Goal: Task Accomplishment & Management: Use online tool/utility

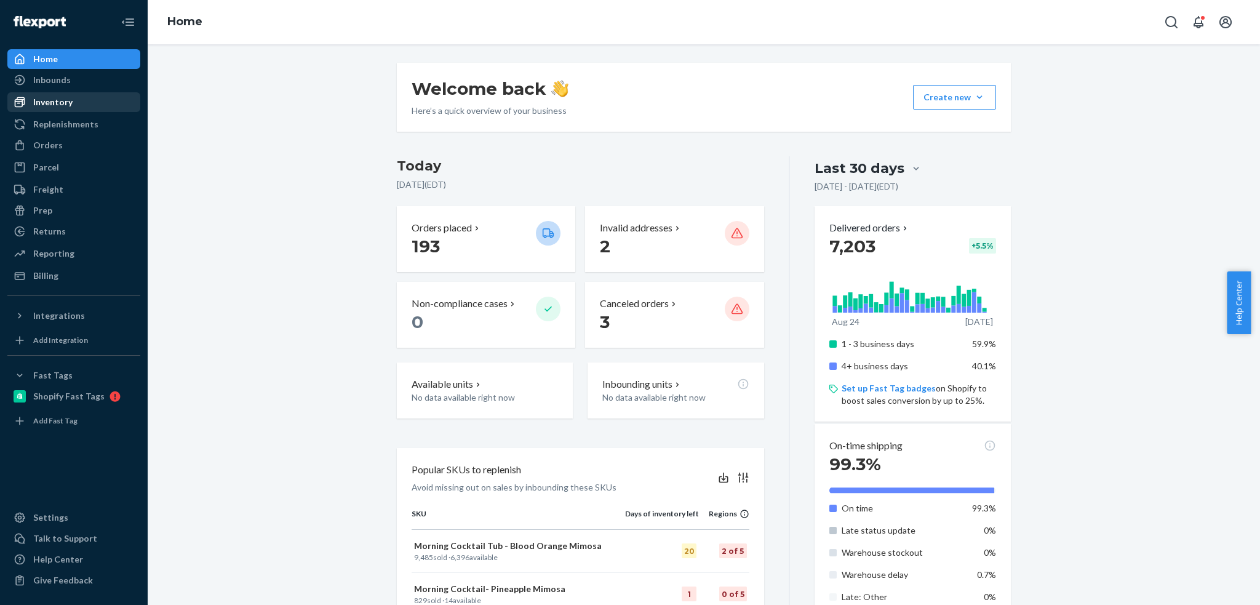
click at [70, 103] on div "Inventory" at bounding box center [52, 102] width 39 height 12
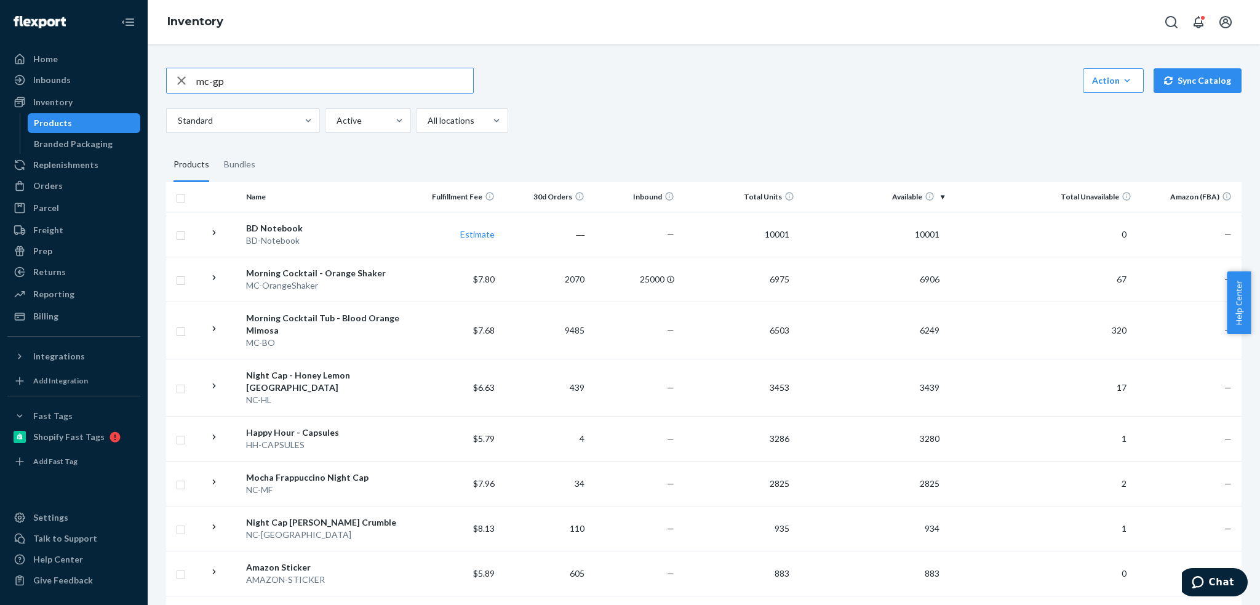
type input "mc-gp"
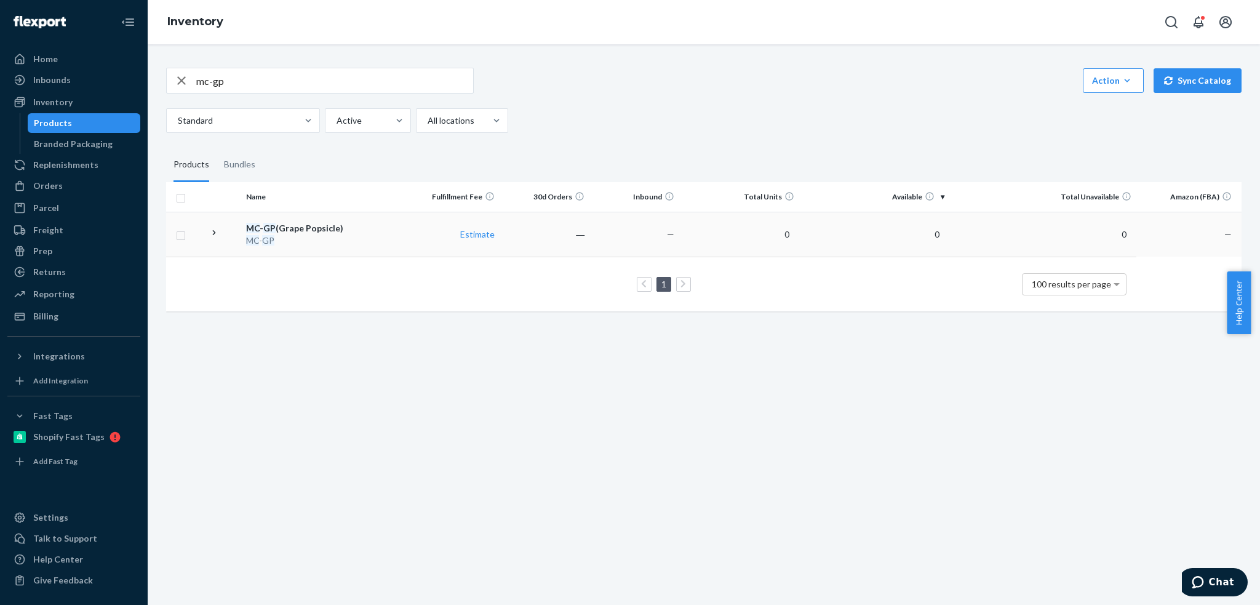
click at [287, 234] on div "MC - GP" at bounding box center [325, 240] width 159 height 12
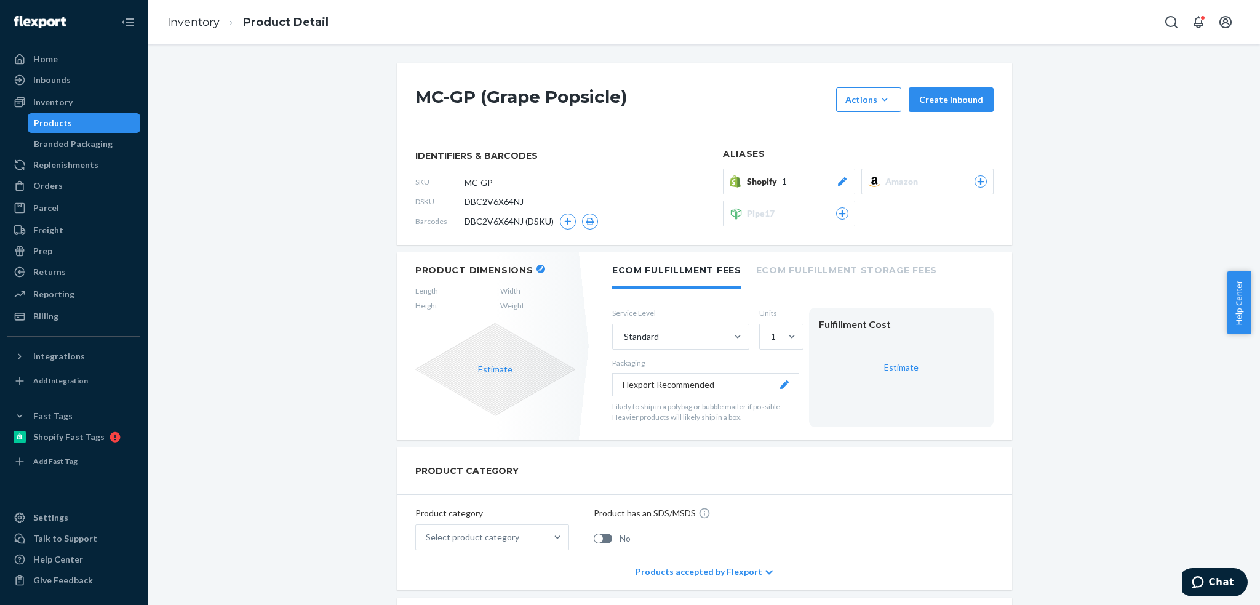
click at [839, 182] on icon at bounding box center [842, 181] width 12 height 9
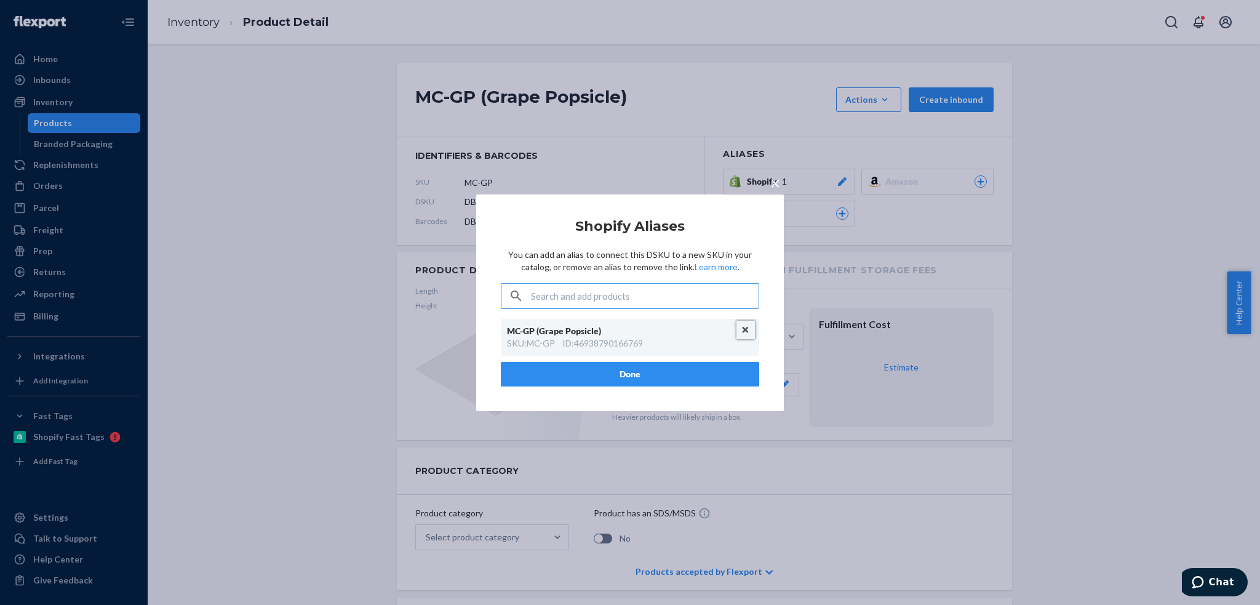
click at [743, 330] on button "Unlink" at bounding box center [745, 329] width 18 height 18
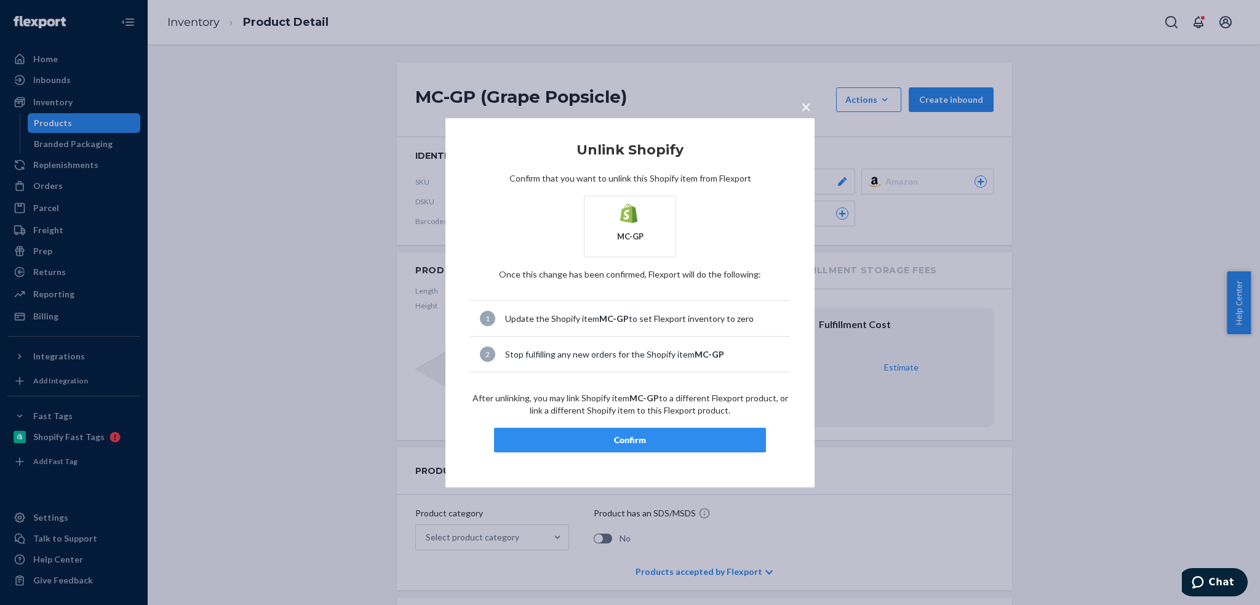
click at [805, 106] on span "×" at bounding box center [806, 106] width 10 height 21
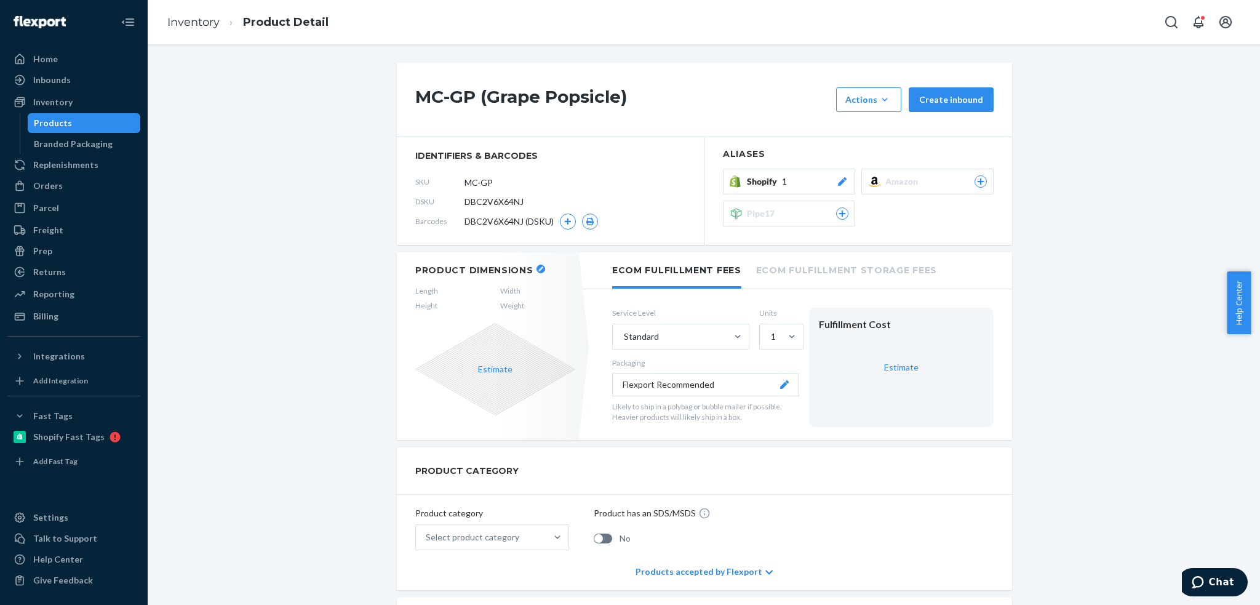
click at [782, 181] on div "Shopify 1" at bounding box center [797, 181] width 101 height 12
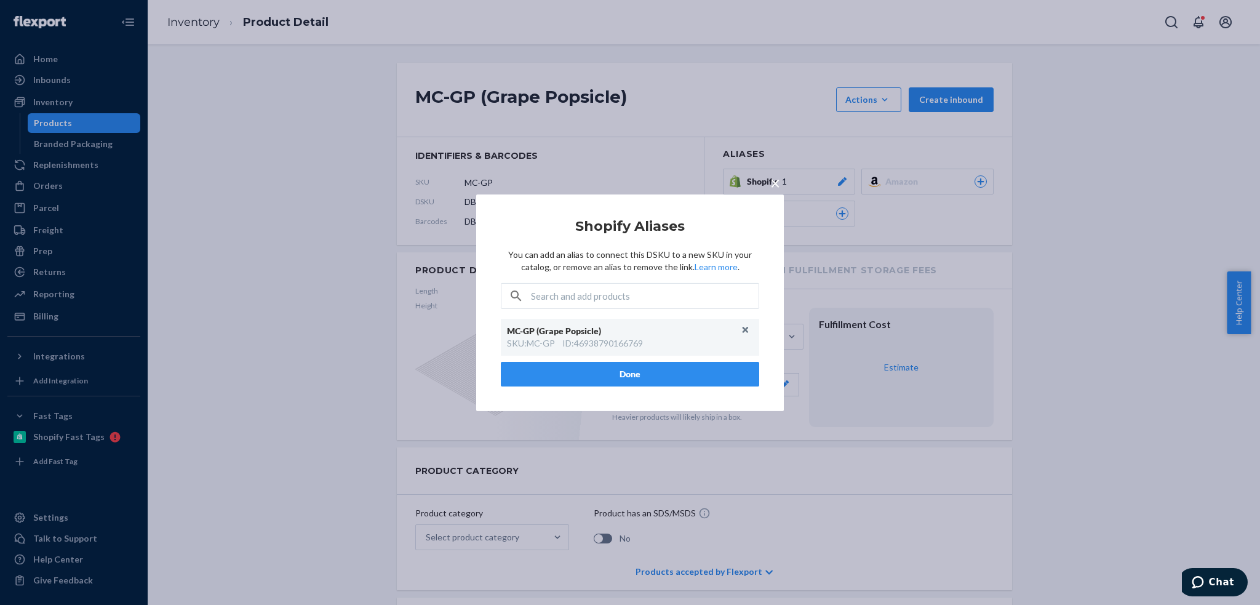
click at [772, 182] on span "×" at bounding box center [775, 182] width 10 height 21
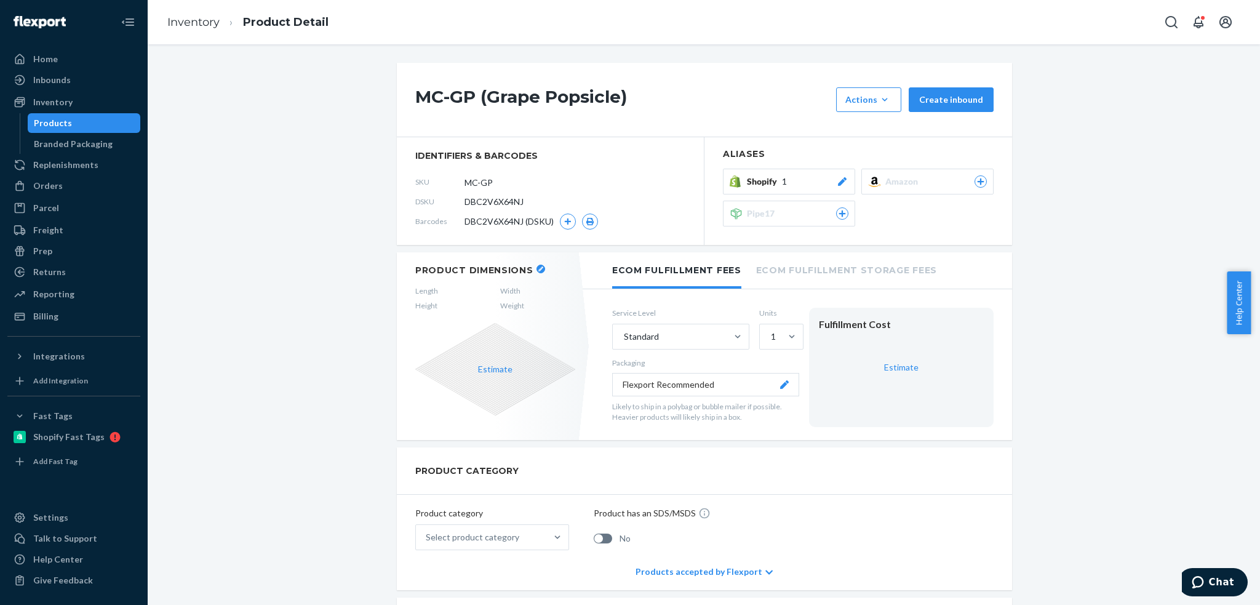
click at [44, 117] on div "Products" at bounding box center [53, 123] width 38 height 12
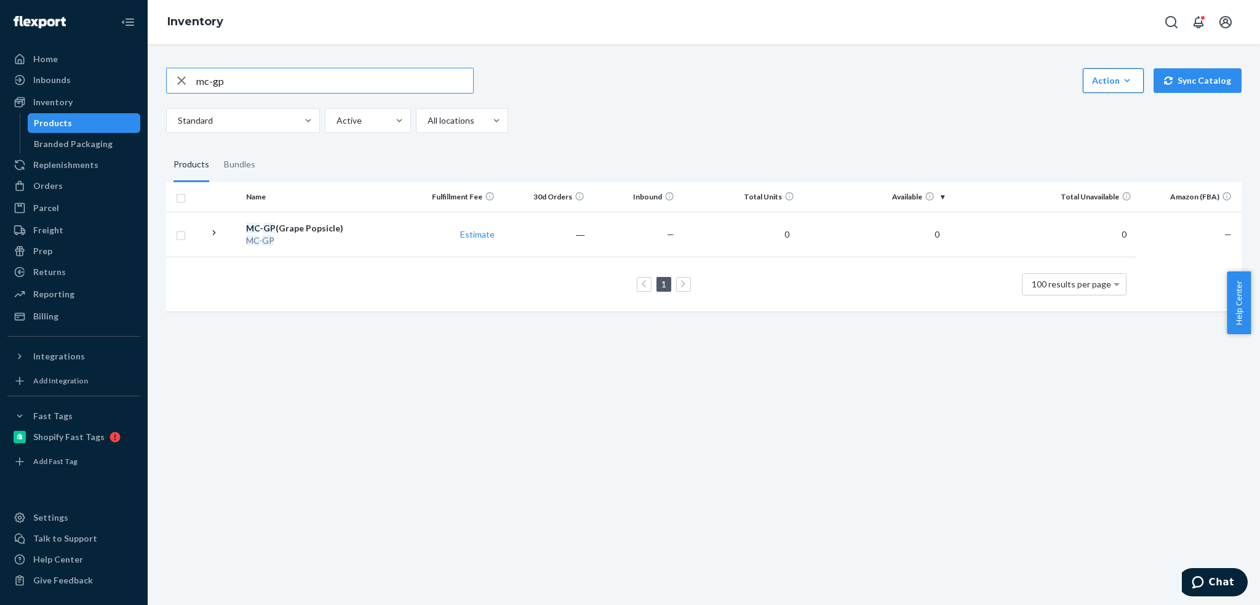
click at [1112, 80] on div "Action" at bounding box center [1113, 80] width 42 height 12
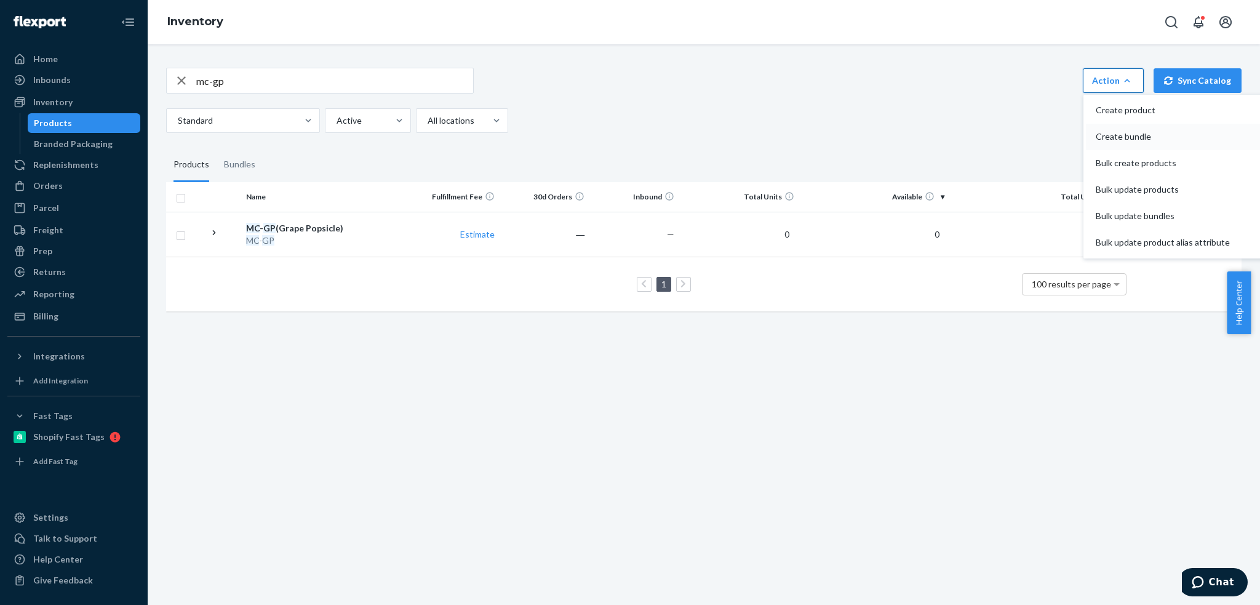
click at [1110, 137] on span "Create bundle" at bounding box center [1162, 136] width 134 height 9
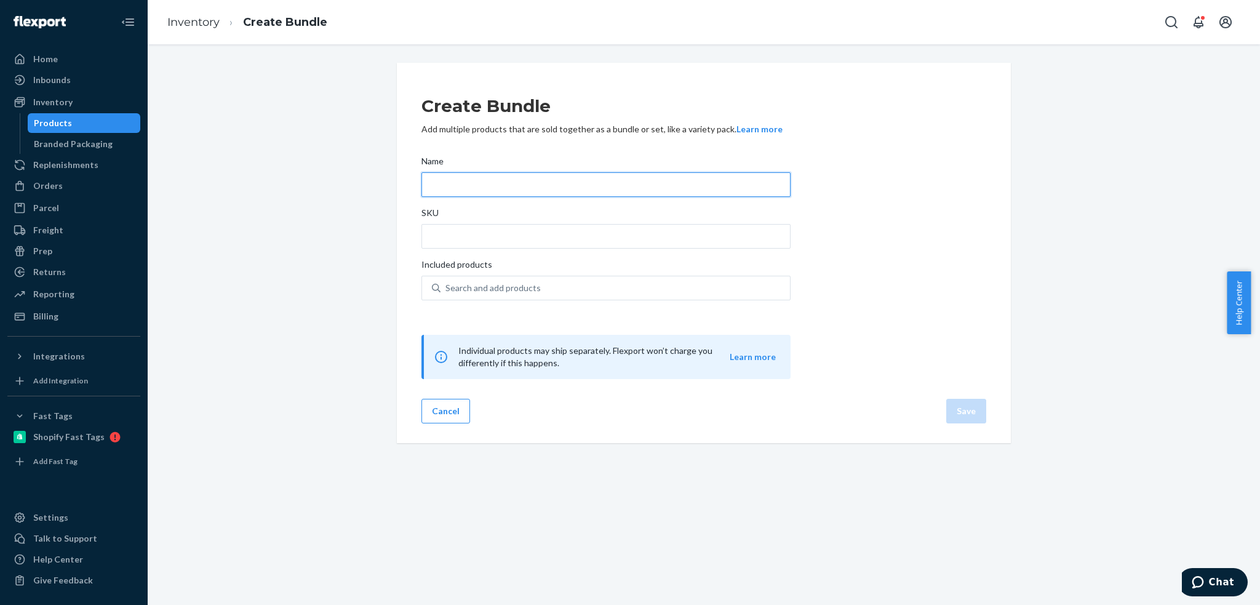
click at [494, 184] on input "Name" at bounding box center [605, 184] width 369 height 25
paste input "MC-GP-3TUB"
type input "MC-GP-3TUB"
click at [434, 234] on input "SKU" at bounding box center [605, 236] width 369 height 25
paste input "MC-GP-3TUB"
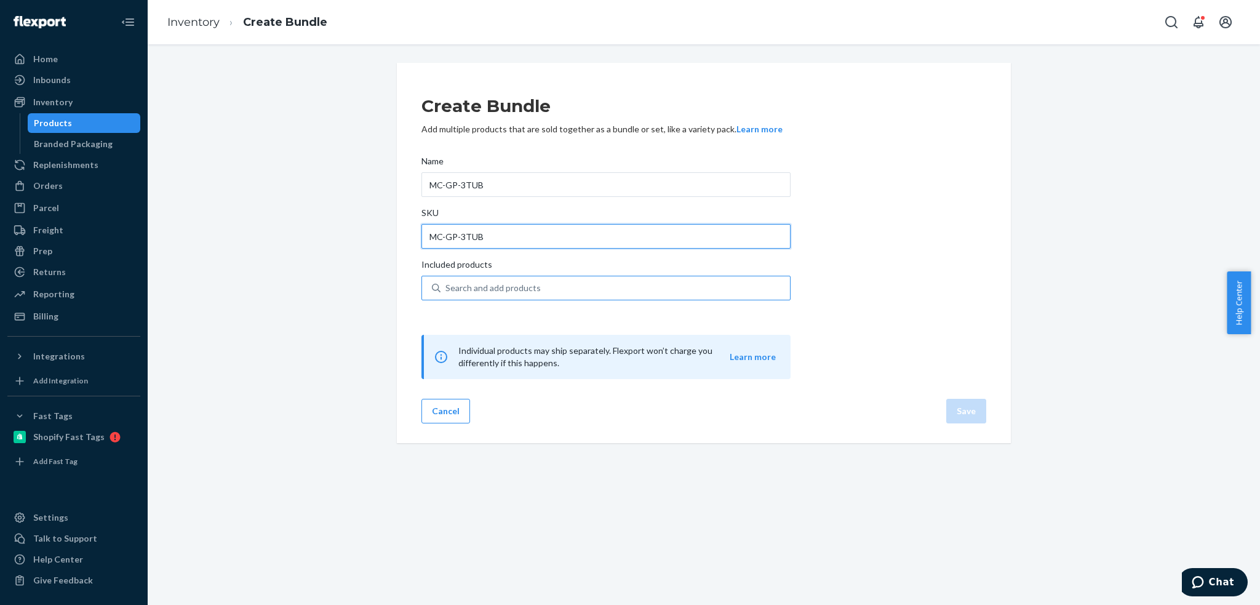
type input "MC-GP-3TUB"
click at [450, 282] on div "Search and add products" at bounding box center [492, 288] width 95 height 12
click at [447, 282] on input "Search and add products" at bounding box center [445, 288] width 1 height 12
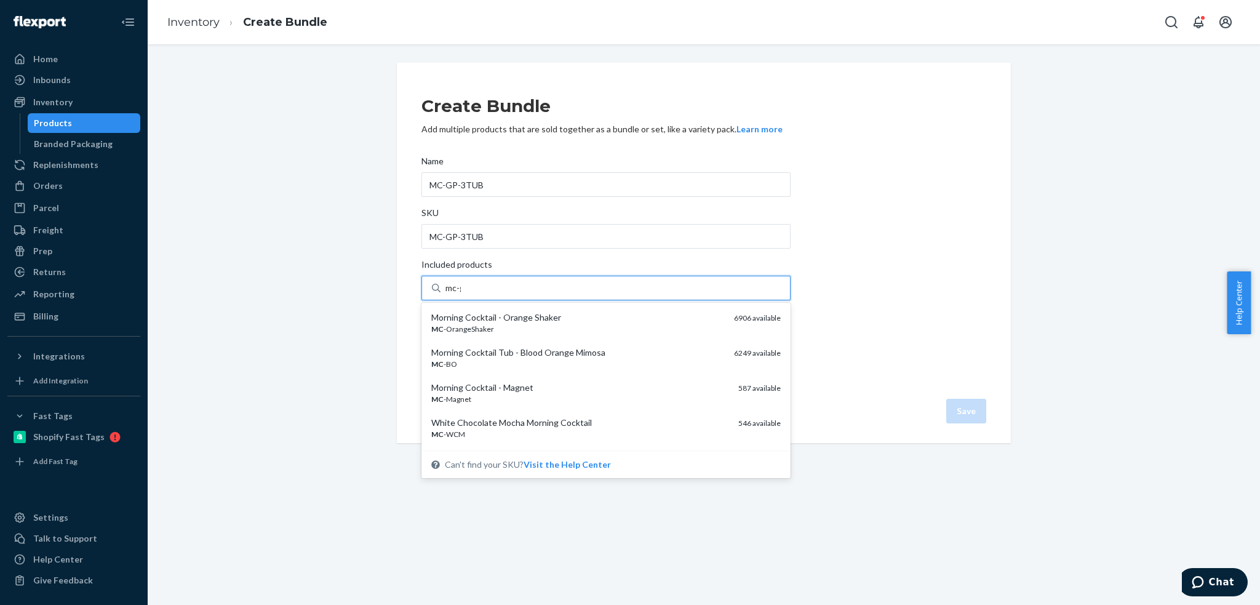
type input "mc-gp"
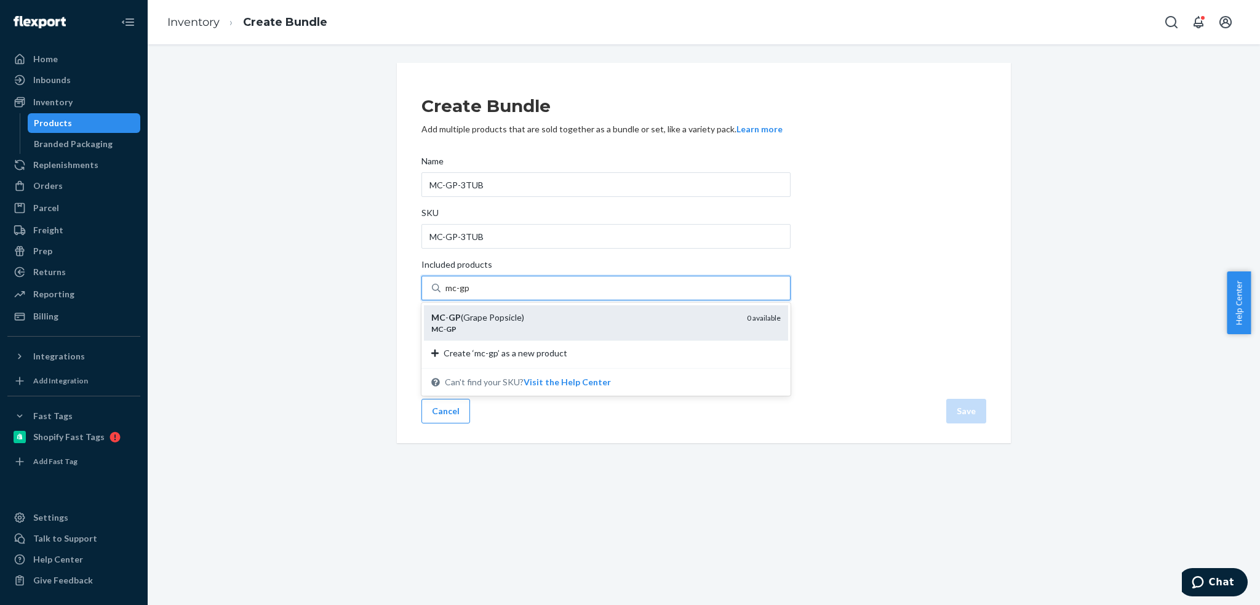
click at [455, 314] on div "MC - GP (Grape Popsicle)" at bounding box center [584, 317] width 306 height 12
click at [455, 294] on input "mc-gp" at bounding box center [457, 288] width 25 height 12
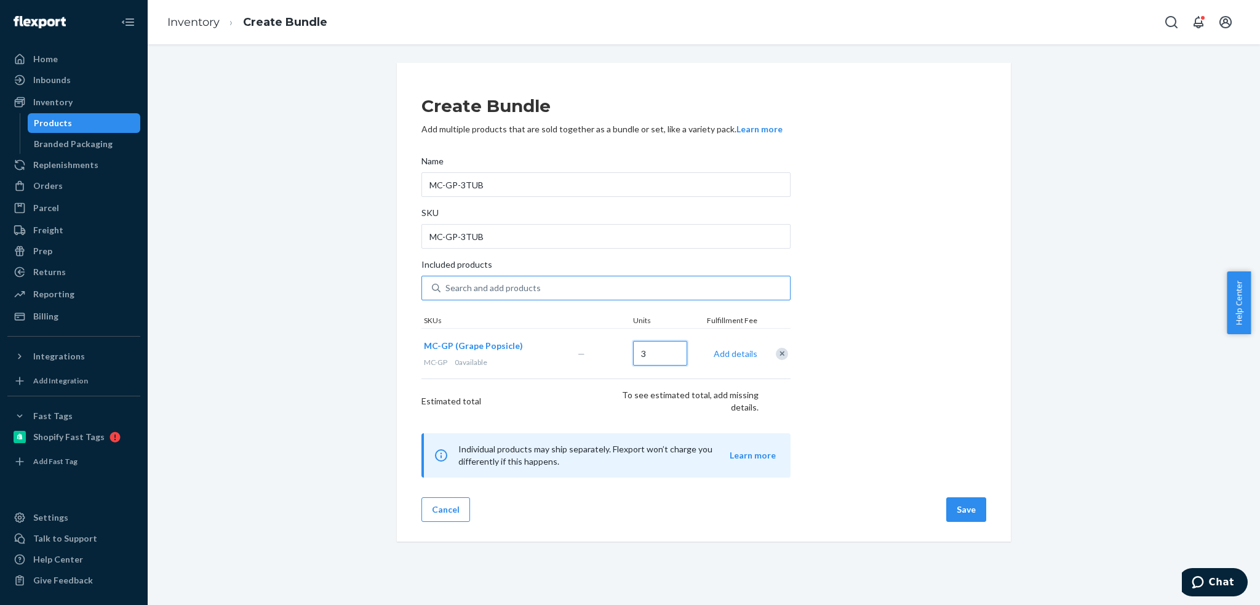
type input "3"
click at [929, 408] on div "Create Bundle Add multiple products that are sold together as a bundle or set, …" at bounding box center [703, 279] width 565 height 395
click at [957, 509] on button "Save" at bounding box center [966, 509] width 40 height 25
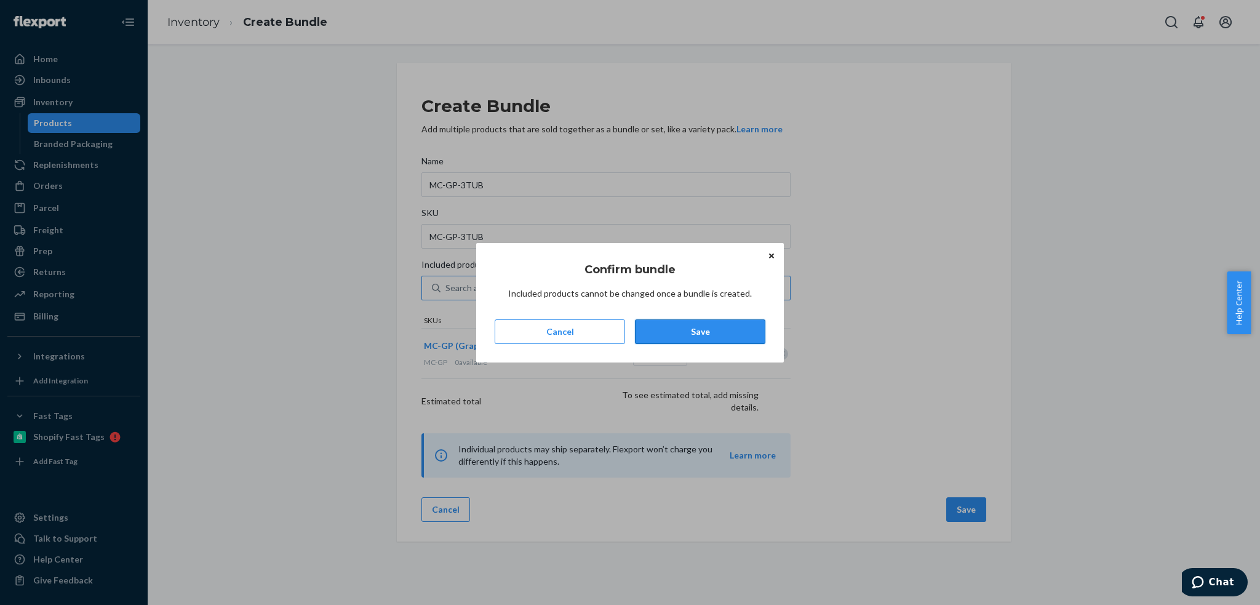
click at [699, 332] on button "Save" at bounding box center [700, 331] width 130 height 25
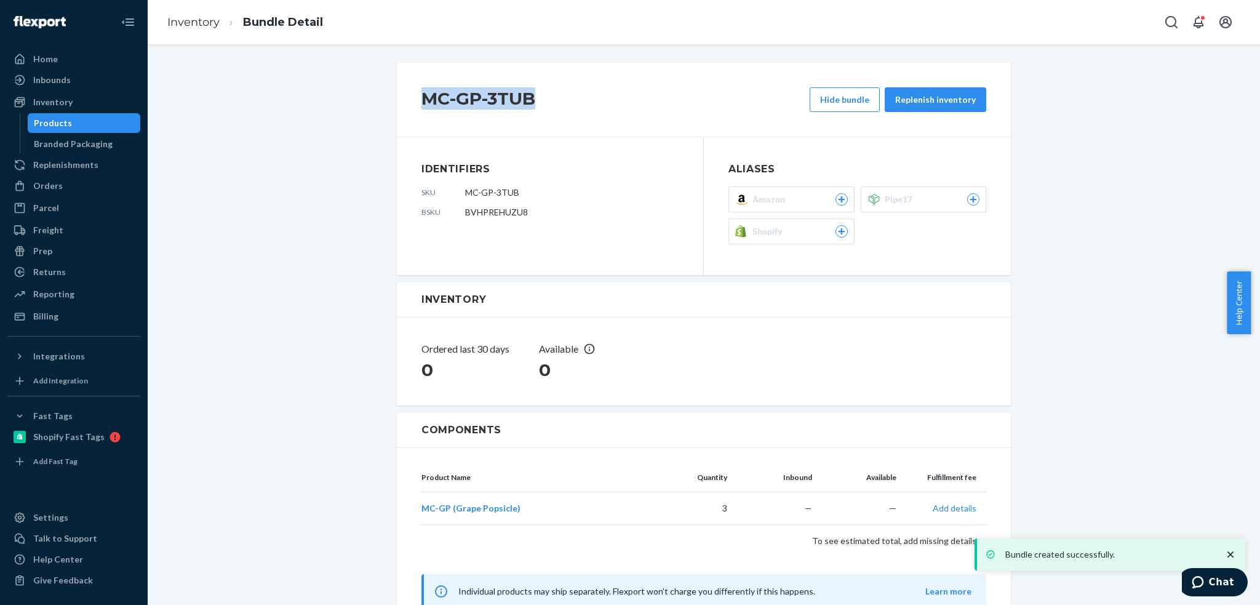
drag, startPoint x: 536, startPoint y: 100, endPoint x: 419, endPoint y: 100, distance: 116.9
click at [421, 100] on h2 "MC-GP-3TUB" at bounding box center [615, 98] width 388 height 22
copy h2 "MC-GP-3TUB"
click at [52, 120] on div "Products" at bounding box center [53, 123] width 38 height 12
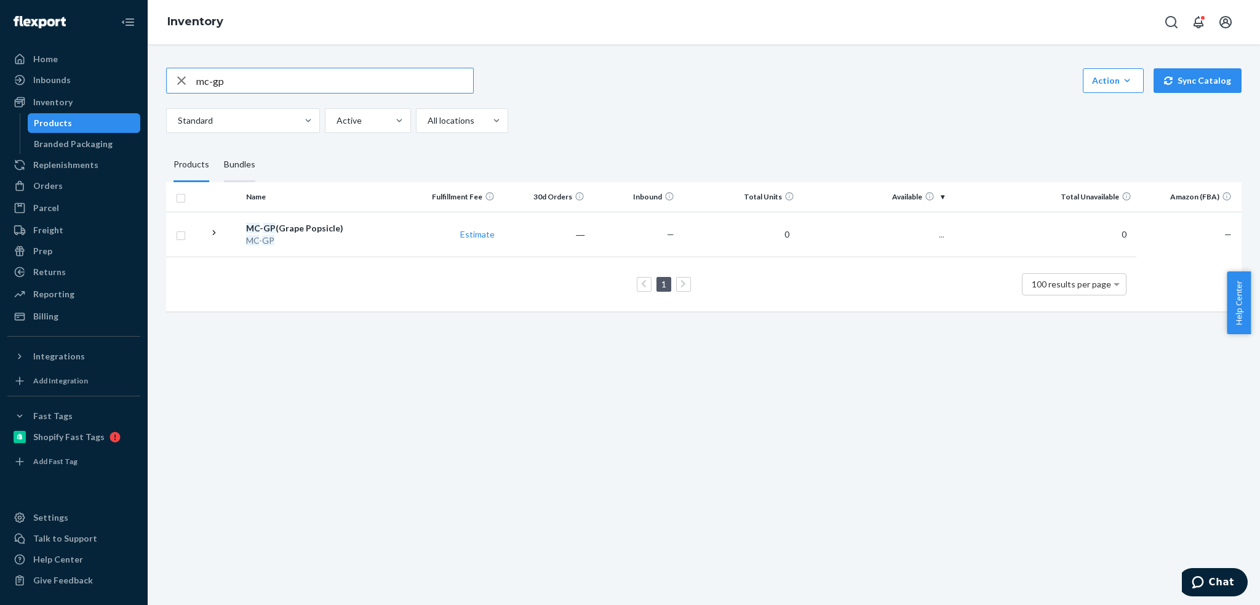
click at [231, 169] on div "Bundles" at bounding box center [239, 165] width 31 height 34
click at [217, 148] on input "Bundles" at bounding box center [217, 148] width 0 height 0
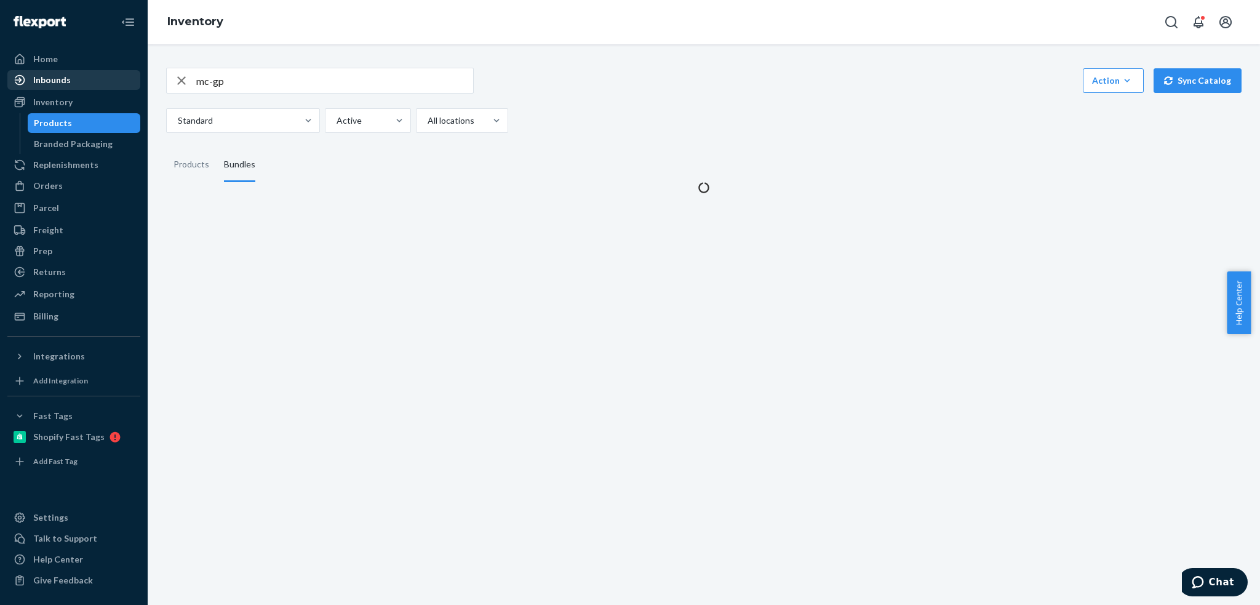
drag, startPoint x: 247, startPoint y: 80, endPoint x: 90, endPoint y: 71, distance: 157.7
click at [90, 71] on div "Home Inbounds Shipping Plans Problems Inventory Products Branded Packaging Repl…" at bounding box center [630, 302] width 1260 height 605
paste input "MC-GP-3TUB"
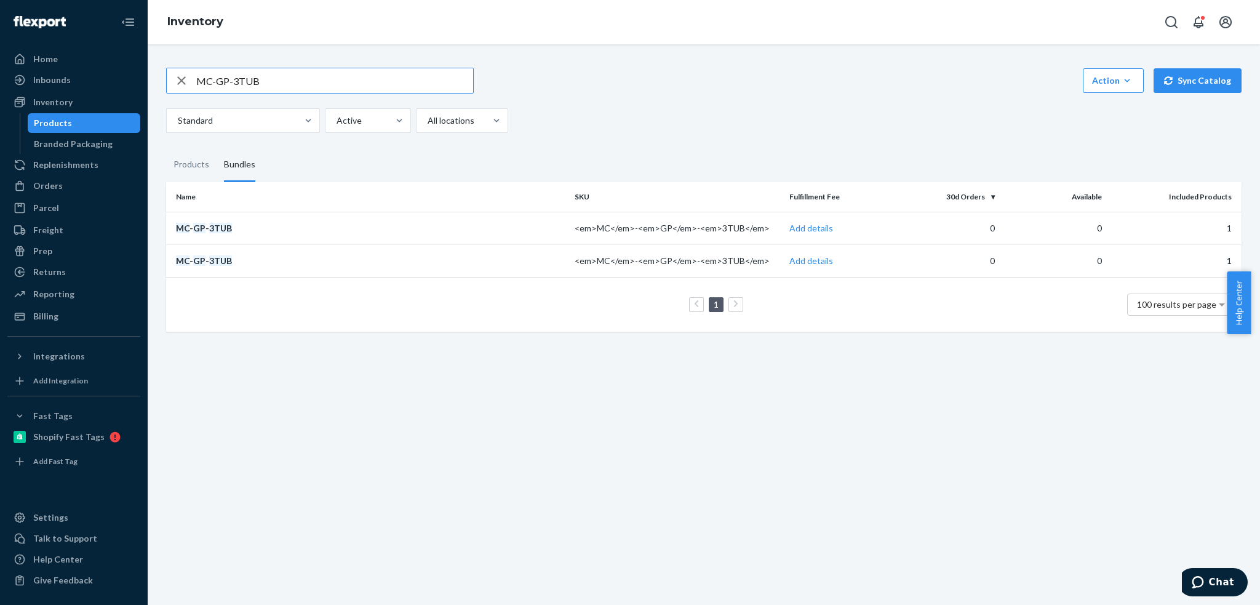
drag, startPoint x: 264, startPoint y: 80, endPoint x: 229, endPoint y: 84, distance: 35.9
click at [229, 84] on input "MC-GP-3TUB" at bounding box center [334, 80] width 277 height 25
type input "MC-GP"
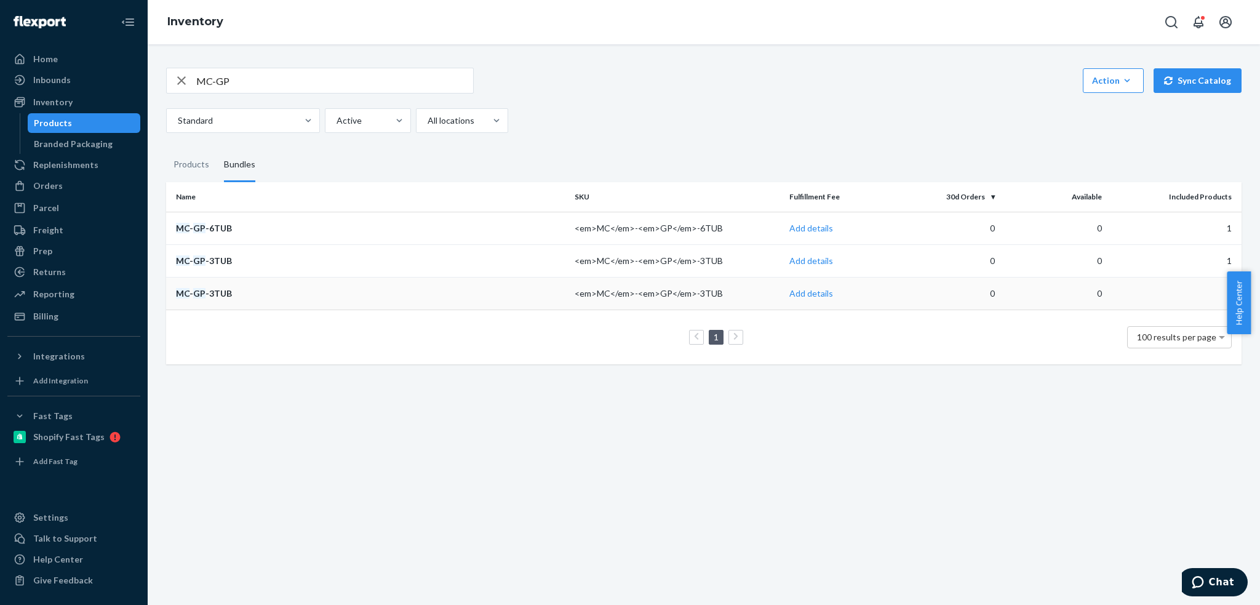
click at [209, 290] on div "MC - GP -3TUB" at bounding box center [370, 293] width 389 height 12
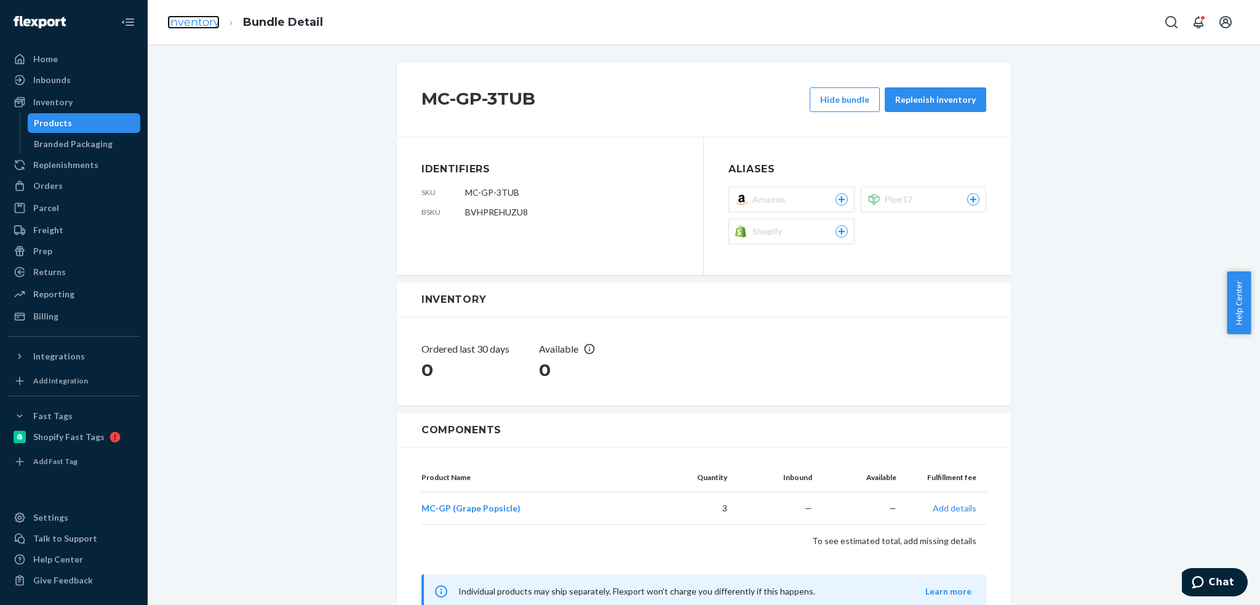
click at [205, 23] on link "Inventory" at bounding box center [193, 22] width 52 height 14
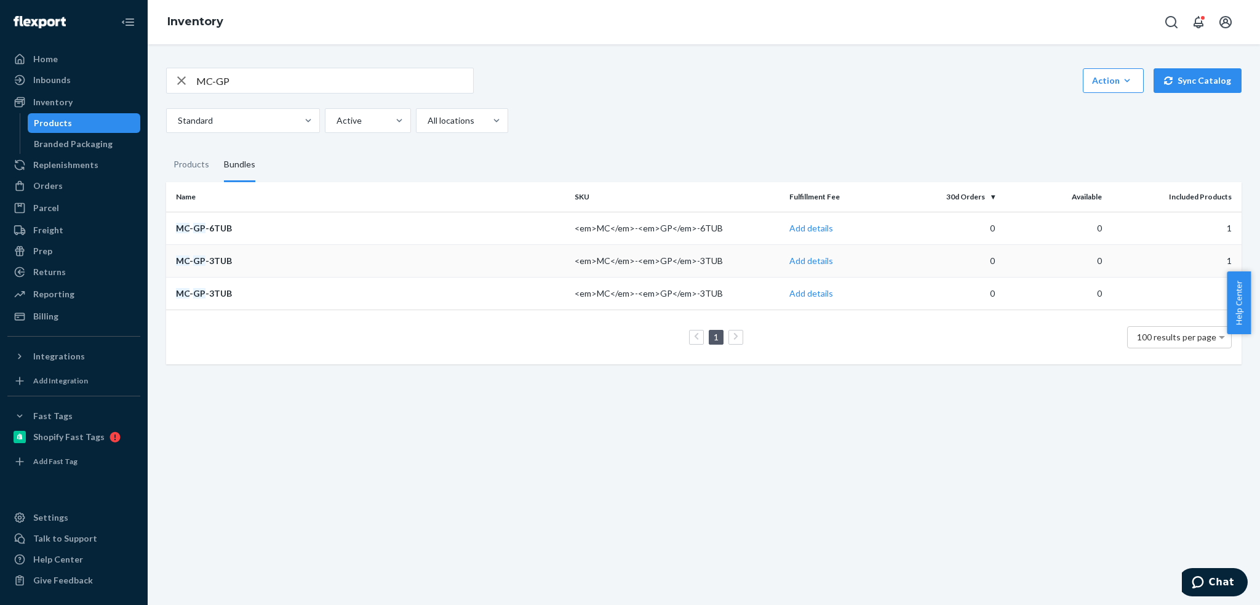
click at [207, 260] on div "MC - GP -3TUB" at bounding box center [370, 261] width 389 height 12
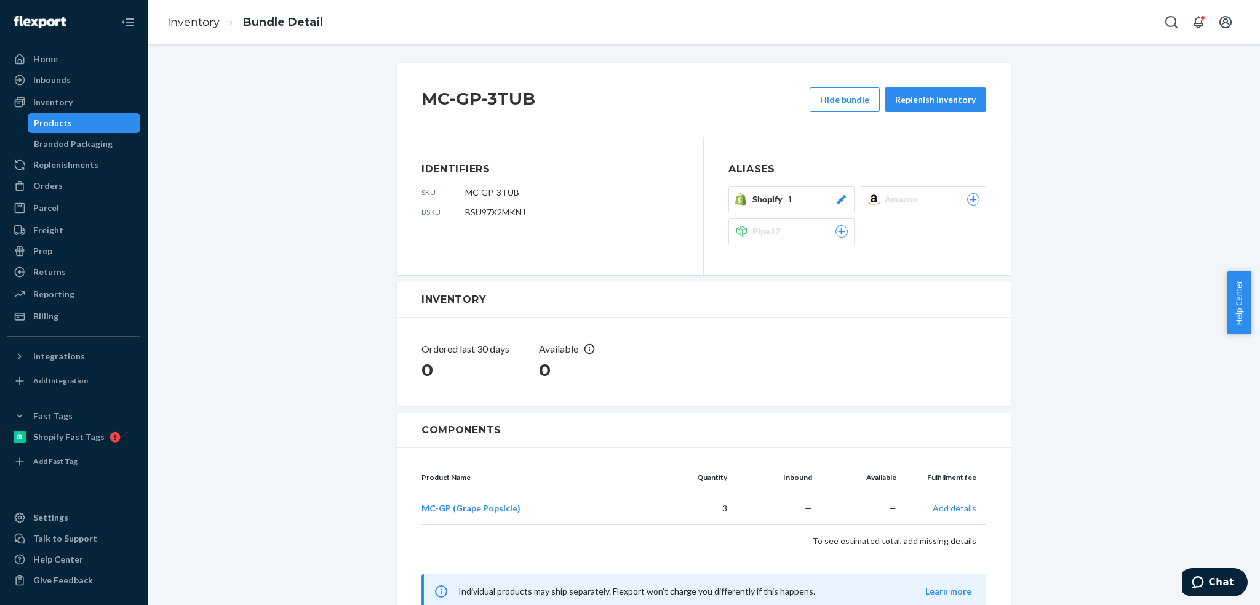
click at [838, 201] on icon at bounding box center [841, 199] width 12 height 9
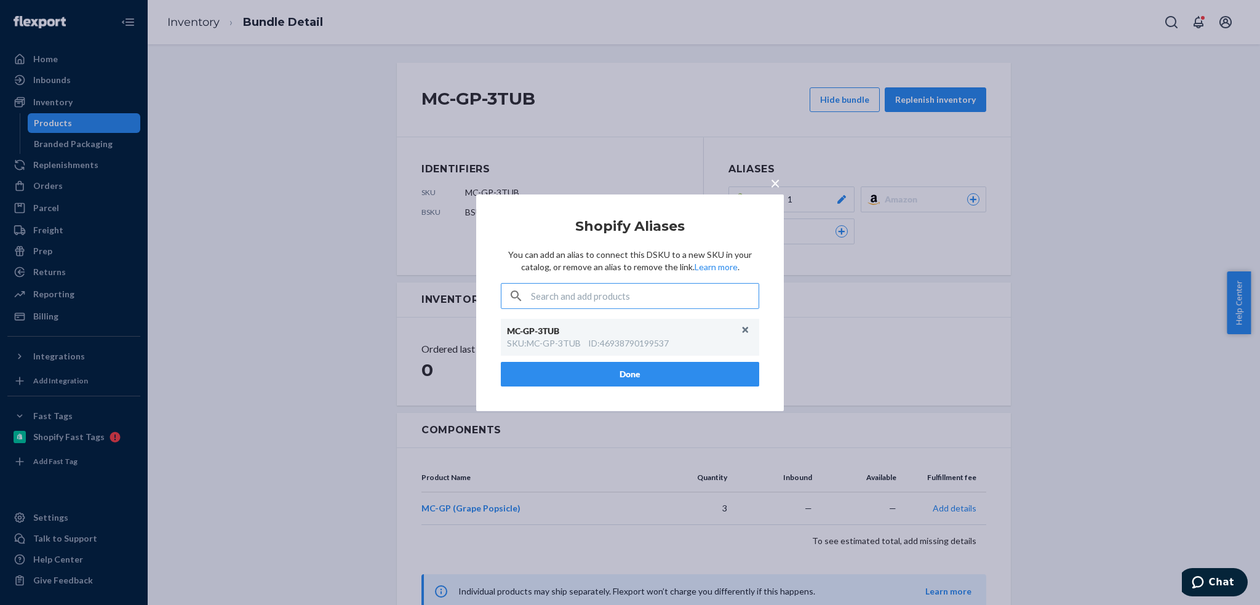
click at [774, 181] on span "×" at bounding box center [775, 182] width 10 height 21
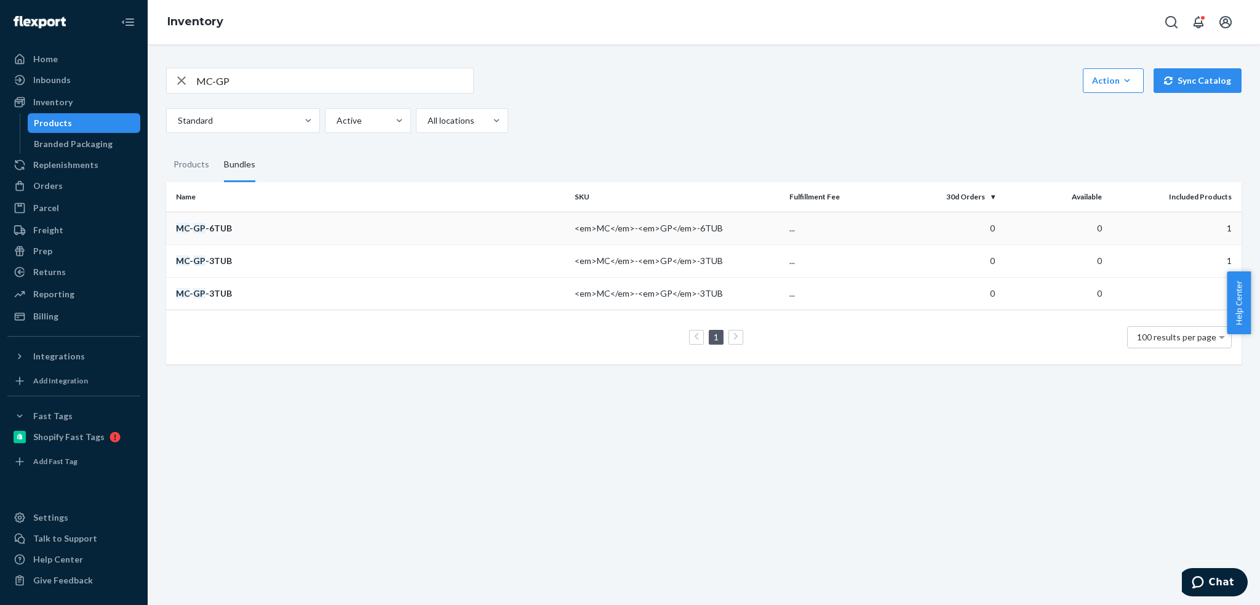
click at [189, 229] on div "MC - GP -6TUB" at bounding box center [370, 228] width 389 height 12
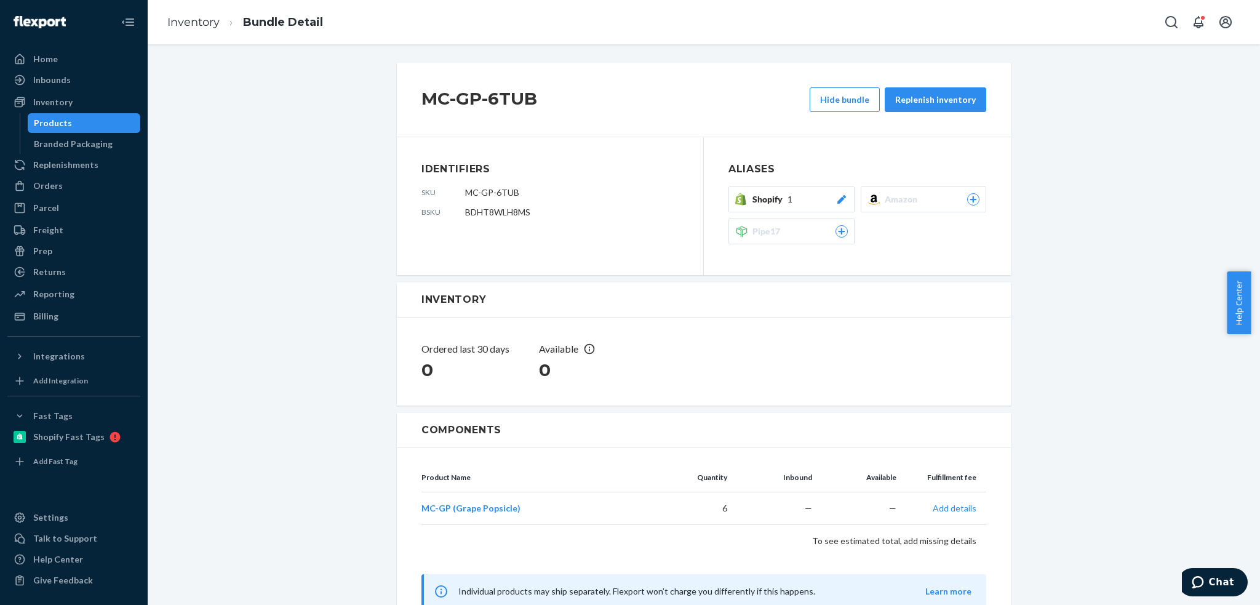
click at [836, 199] on icon at bounding box center [840, 199] width 9 height 9
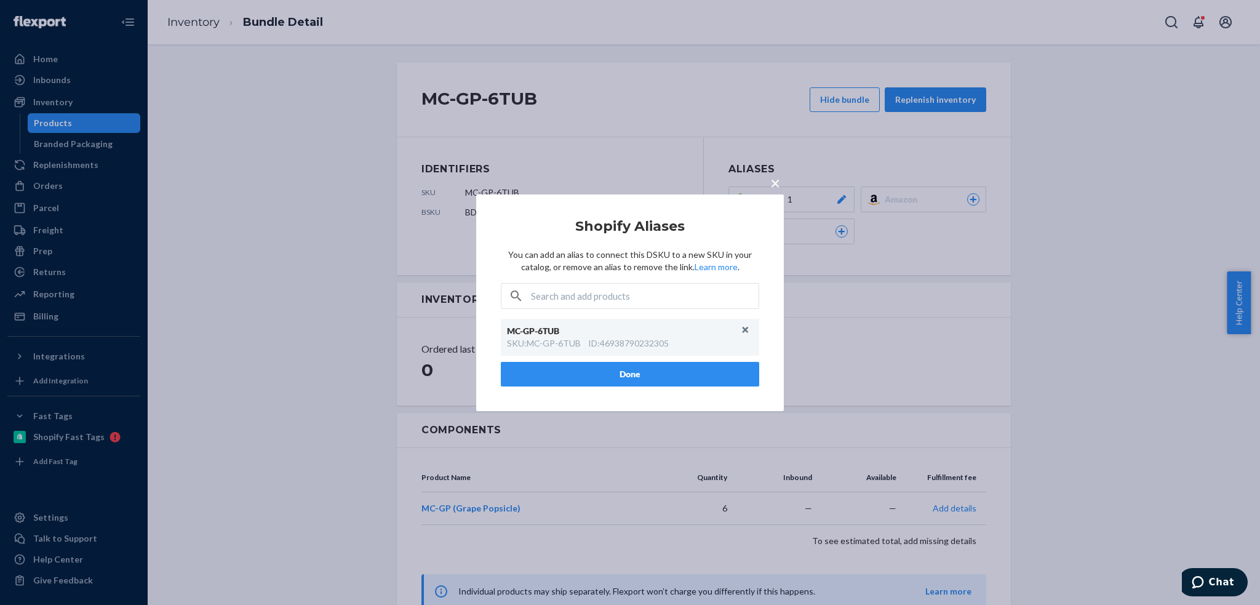
click at [775, 179] on span "×" at bounding box center [775, 182] width 10 height 21
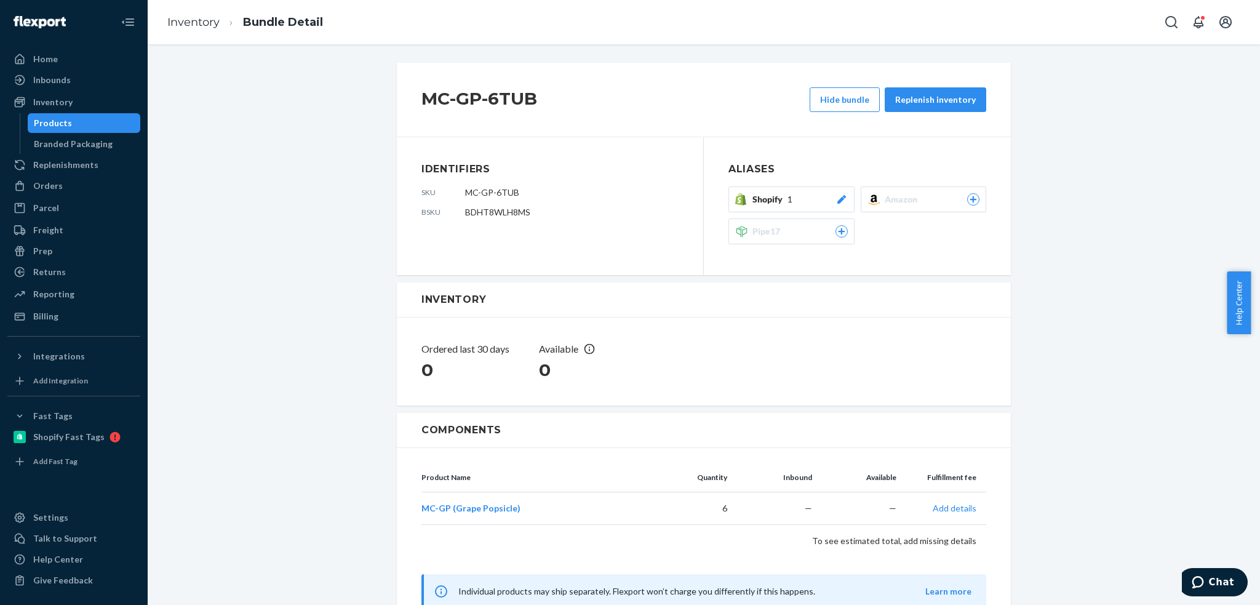
click at [74, 122] on div "Products" at bounding box center [84, 122] width 111 height 17
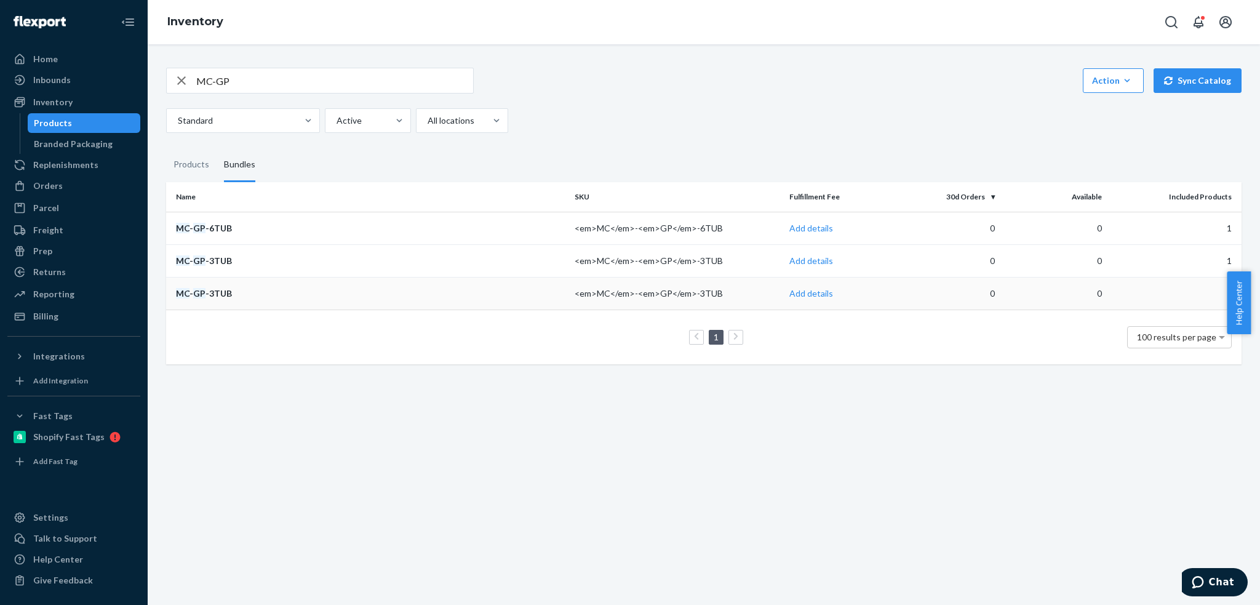
click at [459, 293] on div "MC - GP -3TUB" at bounding box center [370, 293] width 389 height 12
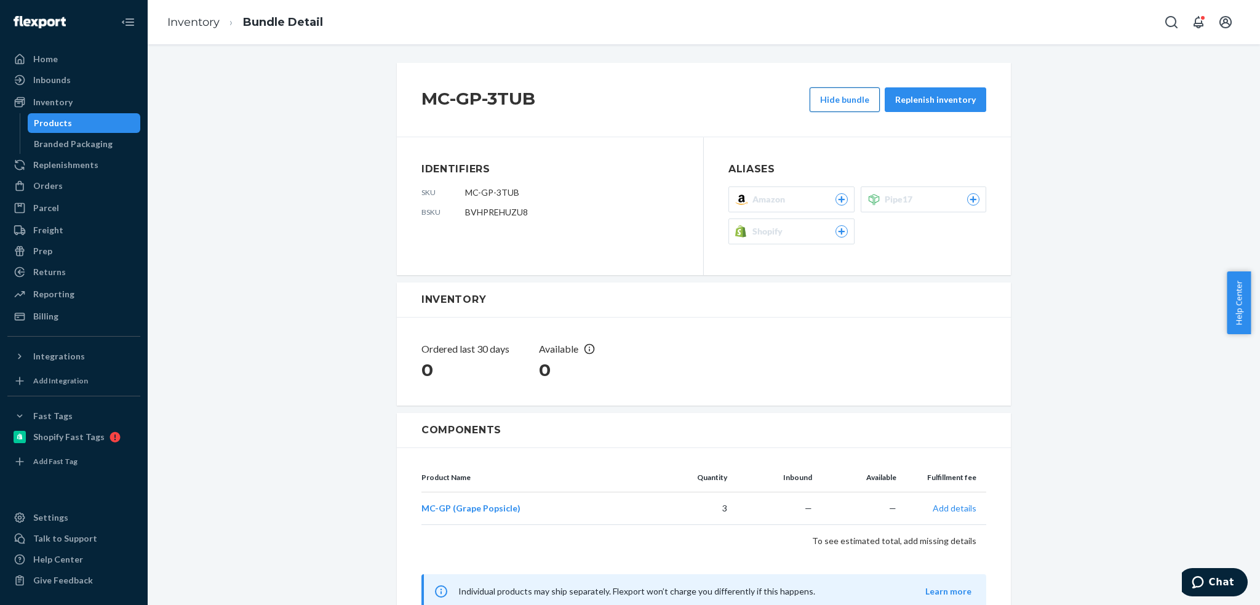
click at [864, 100] on button "Hide bundle" at bounding box center [844, 99] width 70 height 25
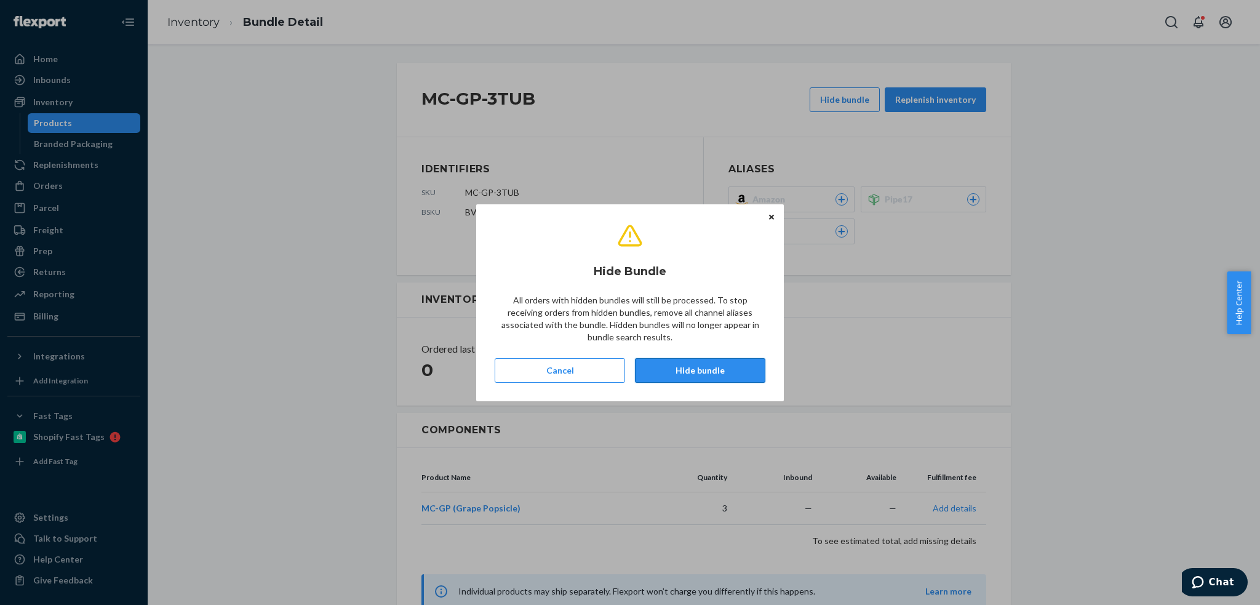
click at [684, 374] on button "Hide bundle" at bounding box center [700, 370] width 130 height 25
